Goal: Find specific page/section: Find specific page/section

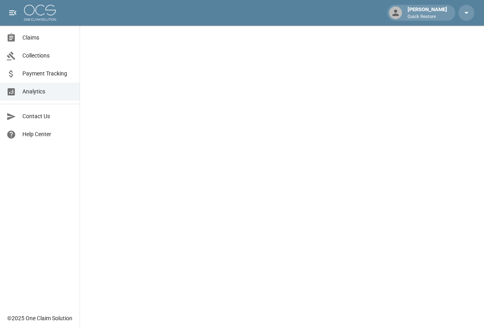
click at [34, 40] on span "Claims" at bounding box center [47, 38] width 51 height 8
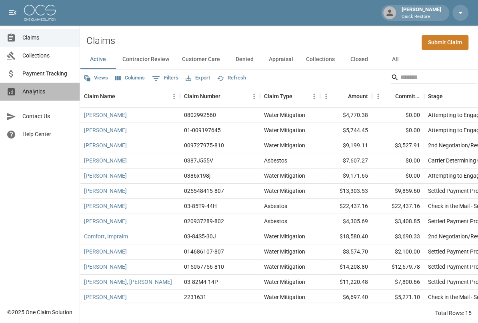
click at [45, 92] on span "Analytics" at bounding box center [47, 92] width 51 height 8
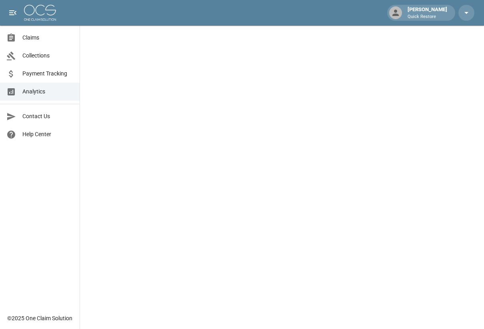
click at [39, 42] on span "Claims" at bounding box center [47, 38] width 51 height 8
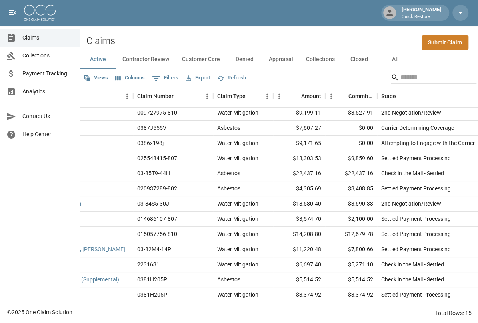
click at [395, 60] on button "All" at bounding box center [395, 59] width 36 height 19
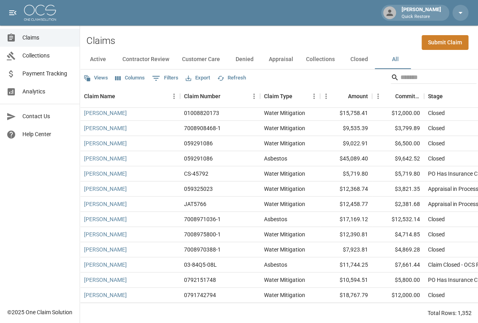
scroll to position [720, 0]
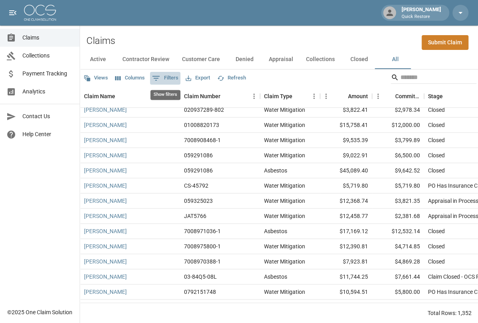
click at [169, 79] on button "0 Filters" at bounding box center [165, 78] width 30 height 13
select select "****"
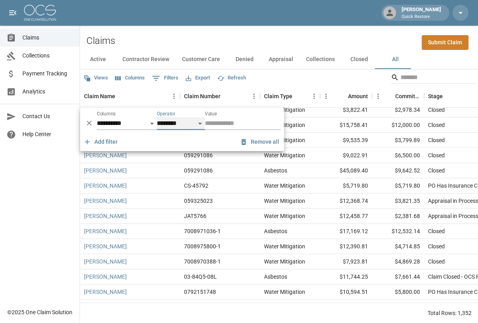
click at [194, 127] on select "**********" at bounding box center [181, 123] width 48 height 13
click at [253, 126] on input "Value" at bounding box center [243, 123] width 76 height 13
click at [279, 80] on div "Views Columns 0 Filters Export Refresh" at bounding box center [279, 78] width 398 height 16
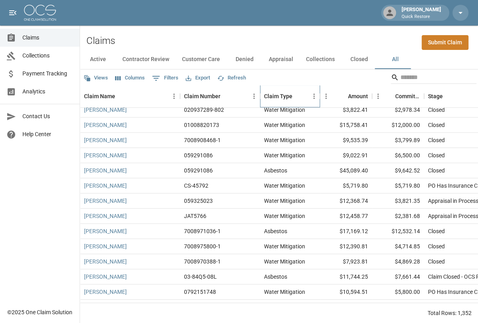
click at [282, 100] on div "Claim Type" at bounding box center [278, 96] width 28 height 22
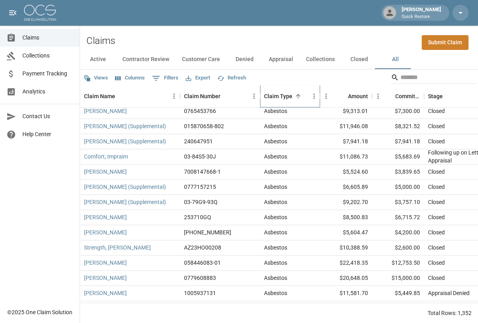
scroll to position [0, 0]
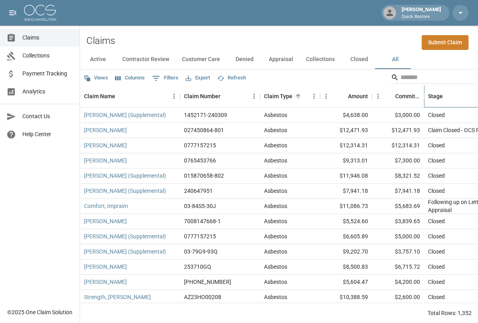
click at [441, 96] on div "Stage" at bounding box center [435, 96] width 15 height 22
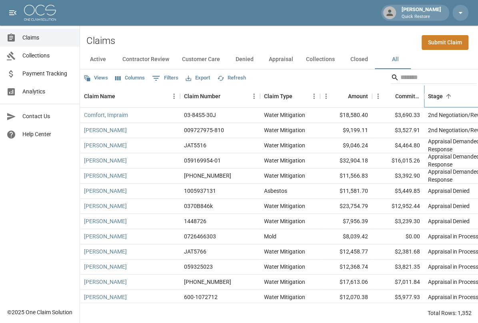
click at [437, 94] on div "Stage" at bounding box center [435, 96] width 15 height 22
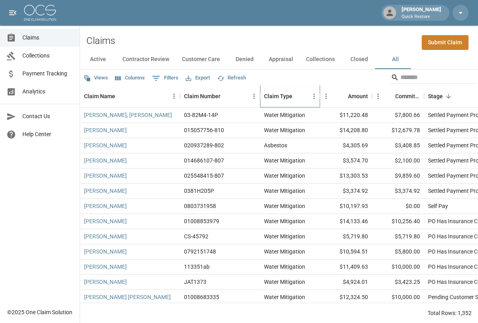
click at [284, 98] on div "Claim Type" at bounding box center [278, 96] width 28 height 22
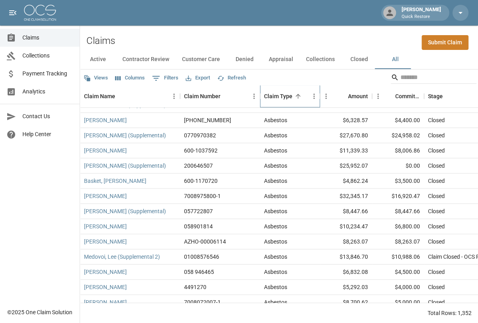
scroll to position [840, 0]
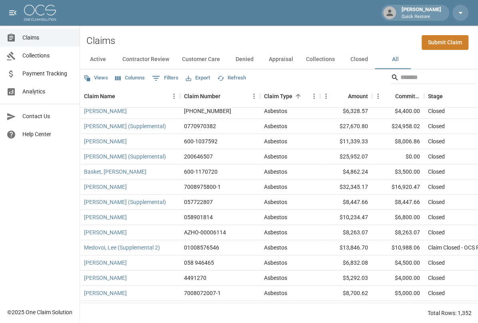
click at [49, 90] on span "Analytics" at bounding box center [47, 92] width 51 height 8
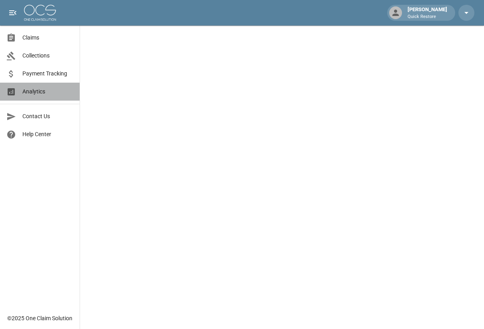
click at [38, 96] on span "Analytics" at bounding box center [47, 92] width 51 height 8
click at [44, 39] on span "Claims" at bounding box center [47, 38] width 51 height 8
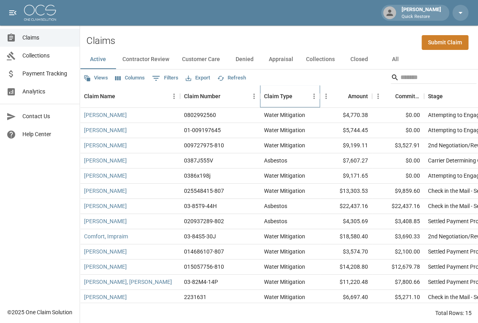
click at [285, 96] on div "Claim Type" at bounding box center [278, 96] width 28 height 22
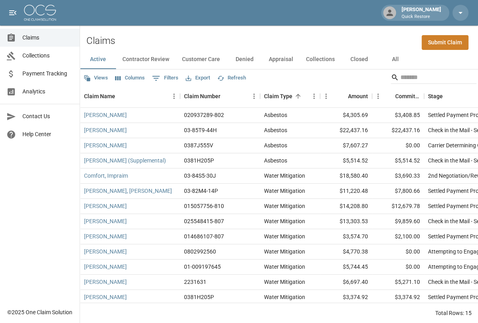
click at [393, 61] on button "All" at bounding box center [395, 59] width 36 height 19
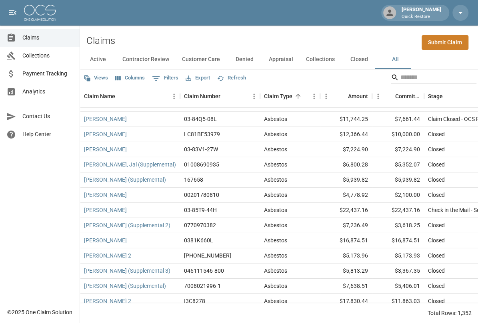
scroll to position [1199, 0]
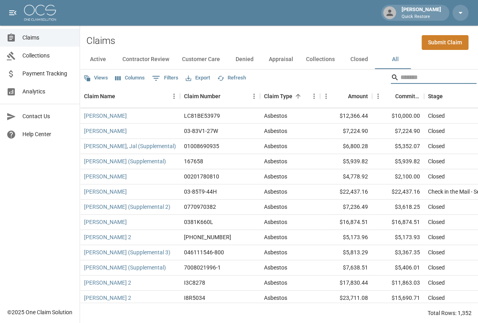
click at [415, 80] on input "Search" at bounding box center [432, 77] width 64 height 13
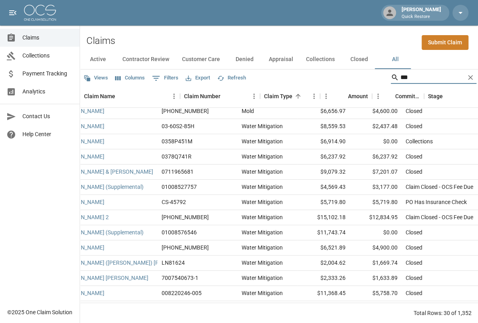
scroll to position [80, 0]
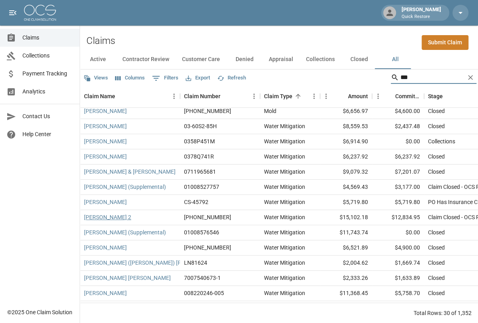
type input "***"
click at [114, 219] on link "[PERSON_NAME] 2" at bounding box center [107, 217] width 47 height 8
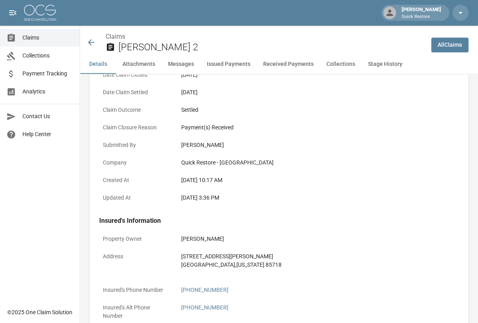
scroll to position [320, 0]
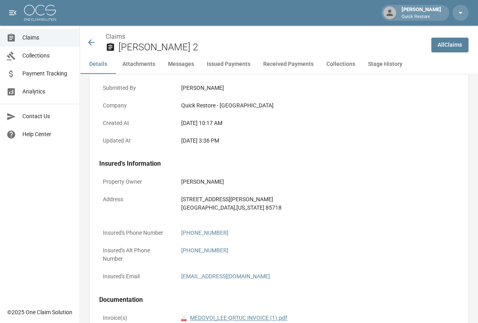
click at [207, 314] on link "pdf MEDOVOI_LEE-QRTUC INVOICE (1).pdf" at bounding box center [234, 318] width 106 height 8
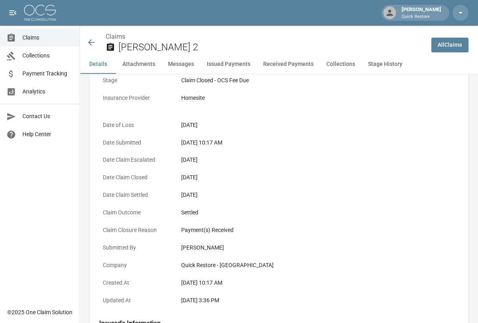
scroll to position [0, 0]
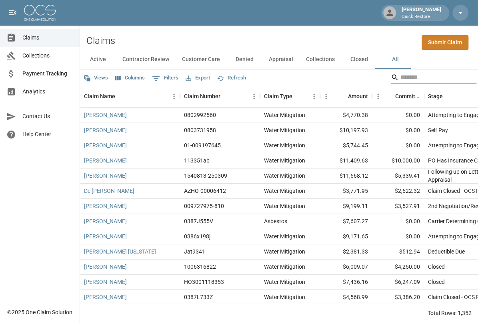
click at [434, 76] on input "Search" at bounding box center [432, 77] width 64 height 13
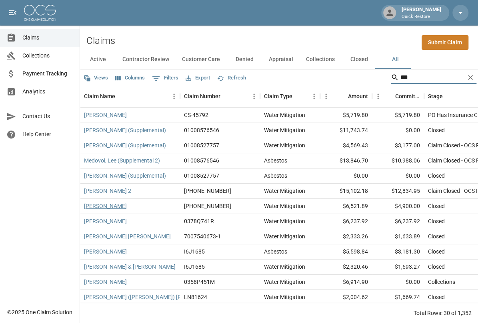
type input "***"
click at [107, 204] on link "[PERSON_NAME]" at bounding box center [105, 206] width 43 height 8
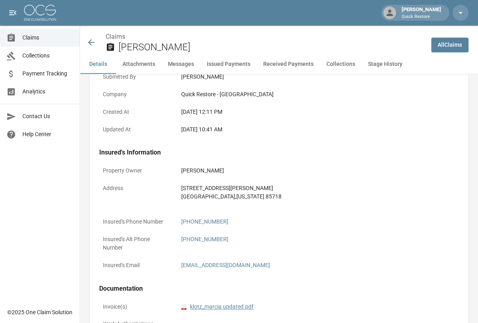
scroll to position [280, 0]
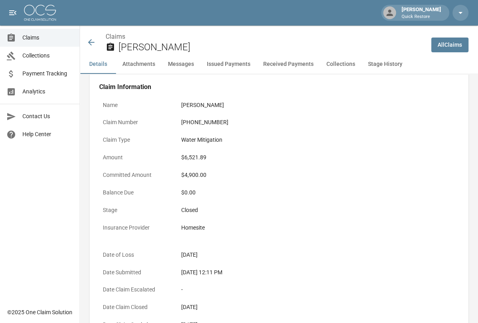
scroll to position [0, 0]
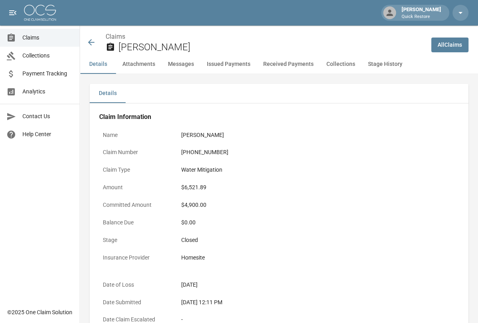
click at [92, 41] on icon at bounding box center [91, 43] width 10 height 10
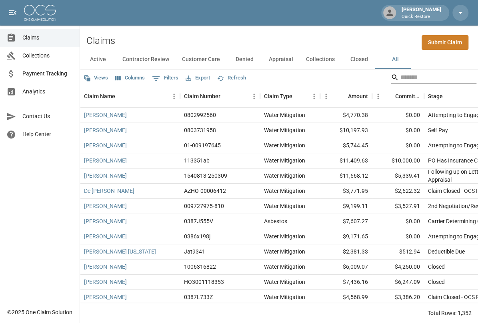
click at [424, 75] on input "Search" at bounding box center [432, 77] width 64 height 13
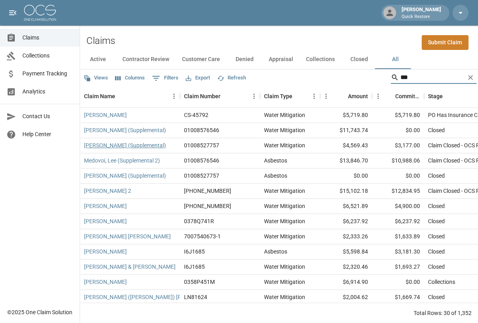
type input "***"
click at [101, 147] on link "[PERSON_NAME] (Supplemental)" at bounding box center [125, 146] width 82 height 8
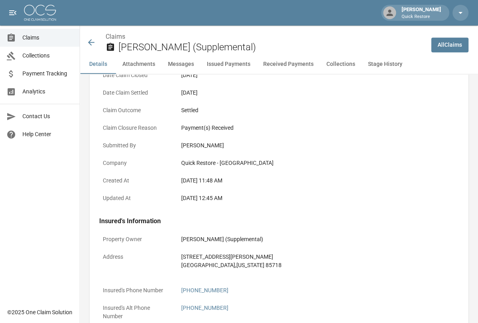
scroll to position [200, 0]
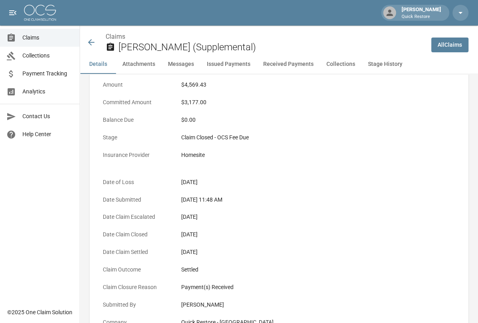
scroll to position [40, 0]
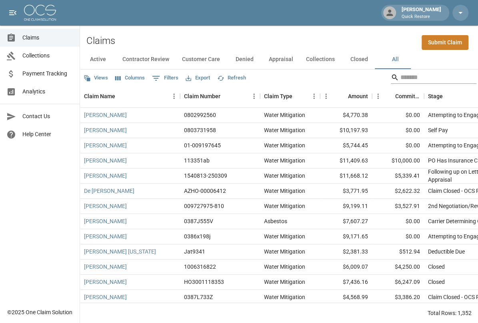
click at [409, 76] on input "Search" at bounding box center [432, 77] width 64 height 13
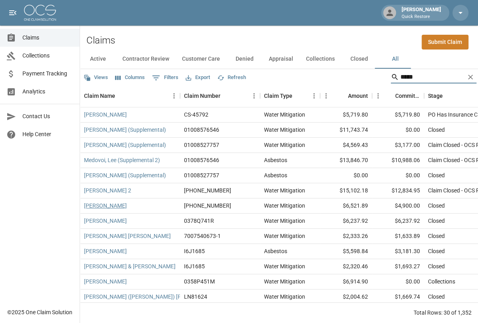
type input "*****"
click at [97, 203] on link "[PERSON_NAME]" at bounding box center [105, 206] width 43 height 8
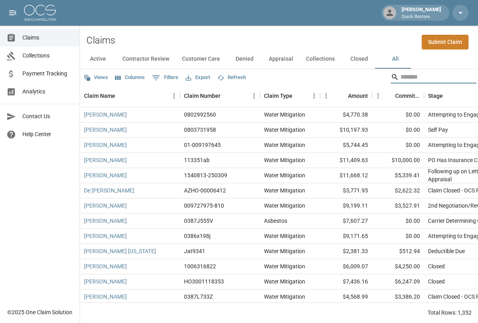
click at [422, 71] on input "Search" at bounding box center [432, 77] width 64 height 13
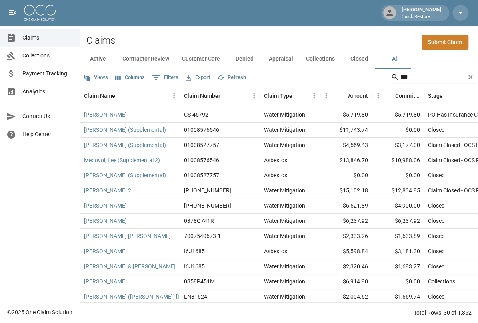
type input "***"
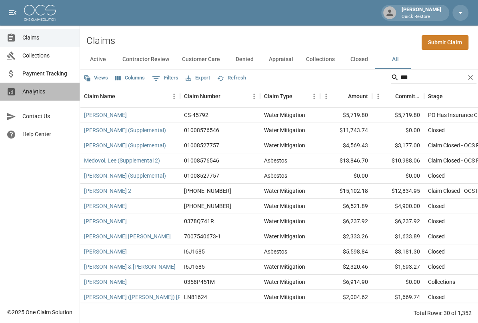
click at [45, 91] on span "Analytics" at bounding box center [47, 92] width 51 height 8
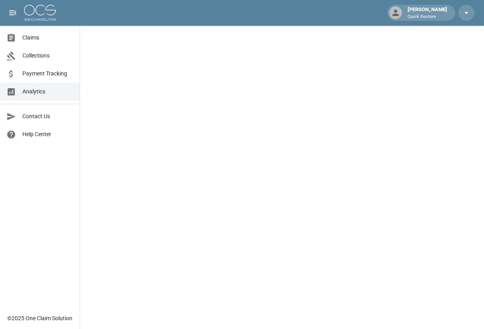
click at [47, 42] on link "Claims" at bounding box center [40, 38] width 80 height 18
